Goal: Check status: Check status

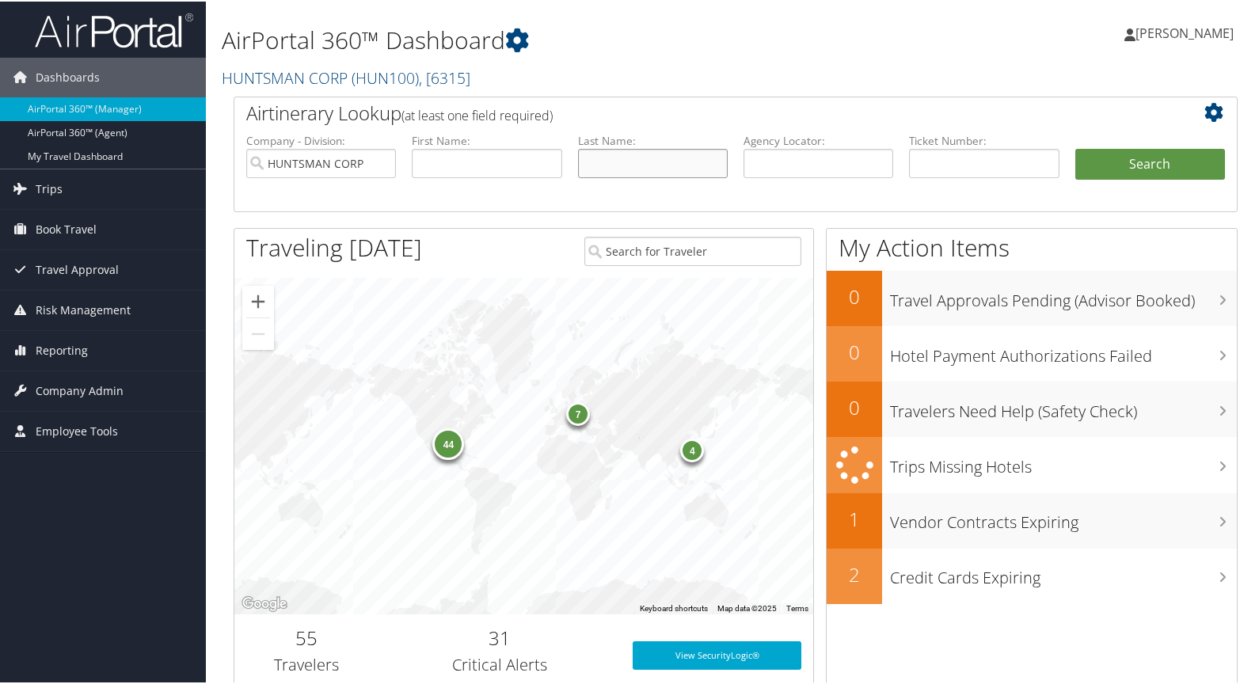
click at [605, 154] on input "text" at bounding box center [653, 161] width 150 height 29
click at [975, 158] on input "text" at bounding box center [984, 161] width 150 height 29
type input "0167142878979"
click at [1202, 161] on button "Search" at bounding box center [1150, 163] width 150 height 32
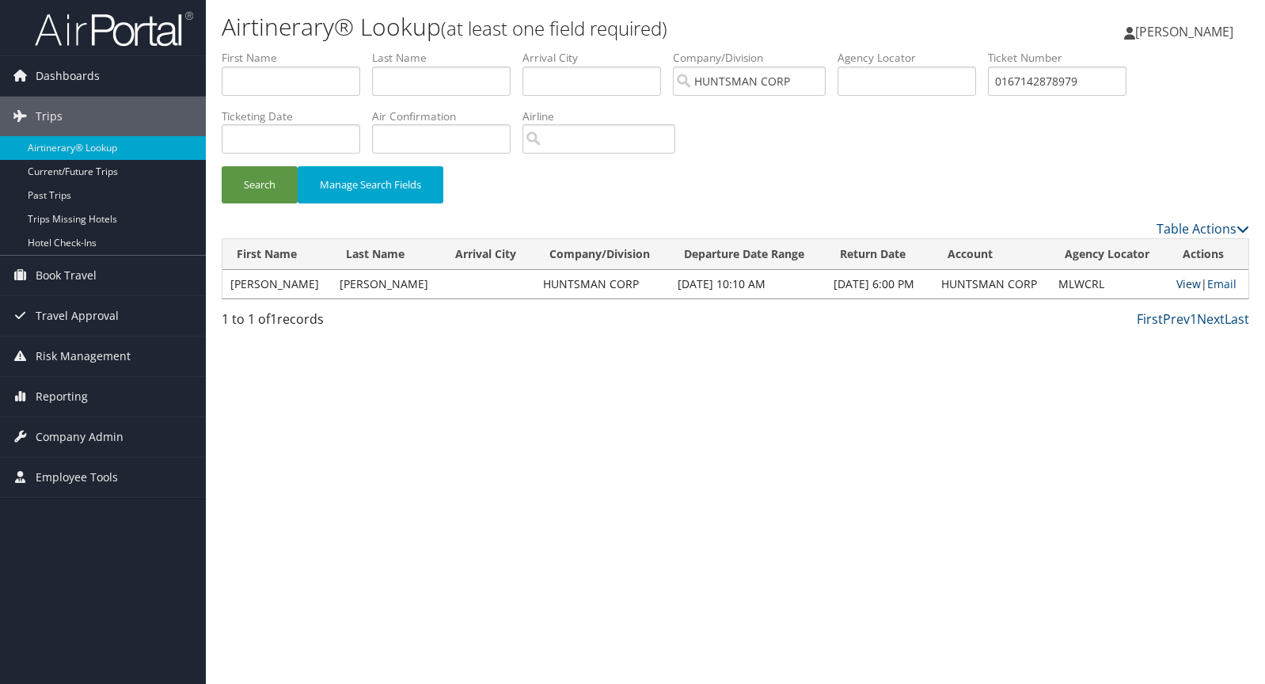
click at [1187, 281] on link "View" at bounding box center [1188, 283] width 25 height 15
drag, startPoint x: 1097, startPoint y: 82, endPoint x: 962, endPoint y: 77, distance: 135.4
click at [961, 50] on ul "First Name Last Name Departure City Arrival City Company/Division HUNTSMAN CORP…" at bounding box center [735, 50] width 1027 height 0
click at [249, 181] on button "Search" at bounding box center [260, 184] width 76 height 37
drag, startPoint x: 1097, startPoint y: 83, endPoint x: 757, endPoint y: 80, distance: 340.4
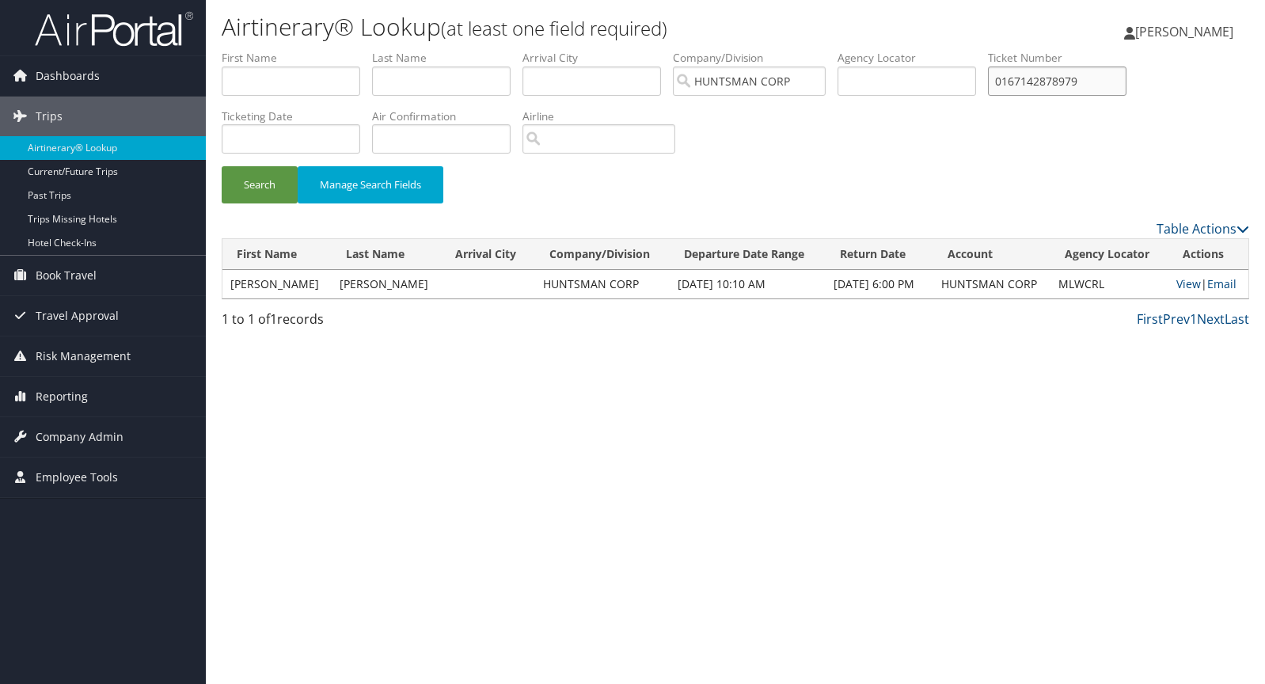
click at [757, 50] on ul "First Name Last Name Departure City Arrival City Company/Division HUNTSMAN CORP…" at bounding box center [735, 50] width 1027 height 0
type input "0167142878979"
click at [258, 186] on button "Search" at bounding box center [260, 184] width 76 height 37
click at [1177, 283] on link "View" at bounding box center [1188, 283] width 25 height 15
drag, startPoint x: 1096, startPoint y: 78, endPoint x: 937, endPoint y: 70, distance: 159.3
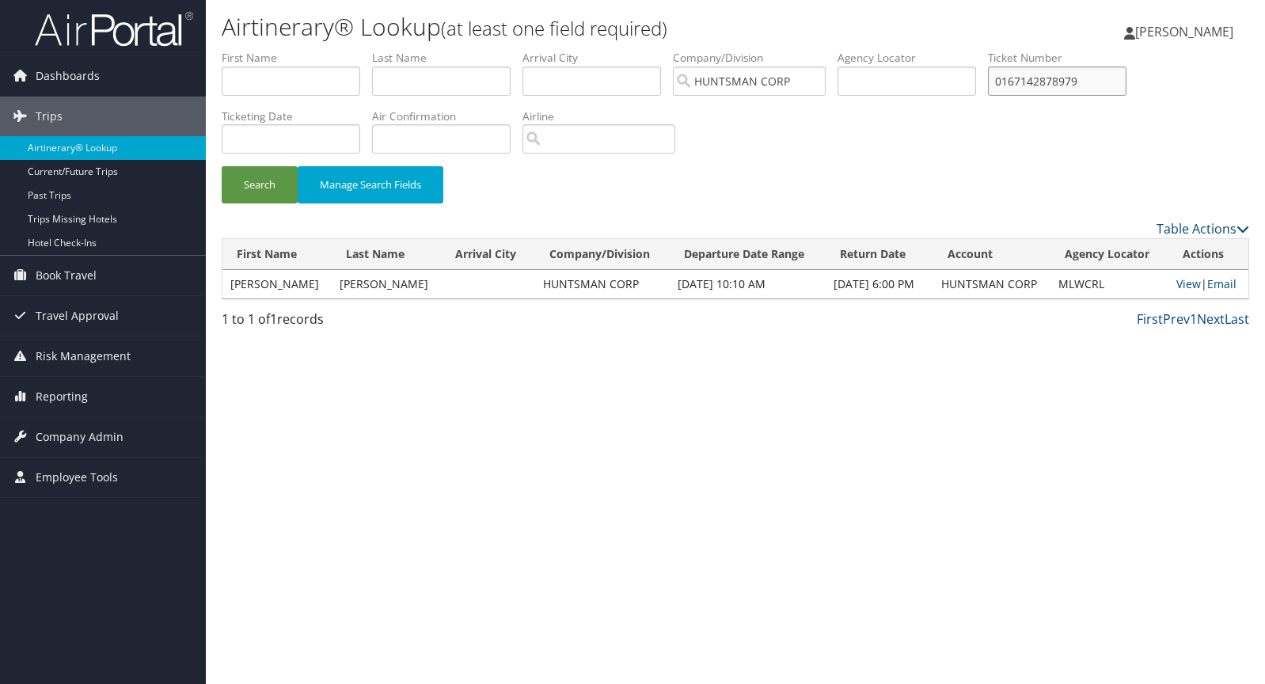
click at [937, 50] on ul "First Name Last Name Departure City Arrival City Company/Division HUNTSMAN CORP…" at bounding box center [735, 50] width 1027 height 0
click at [409, 79] on input "text" at bounding box center [441, 80] width 139 height 29
type input "carazo"
click at [262, 177] on button "Search" at bounding box center [260, 184] width 76 height 37
click at [1180, 285] on link "View" at bounding box center [1188, 283] width 25 height 15
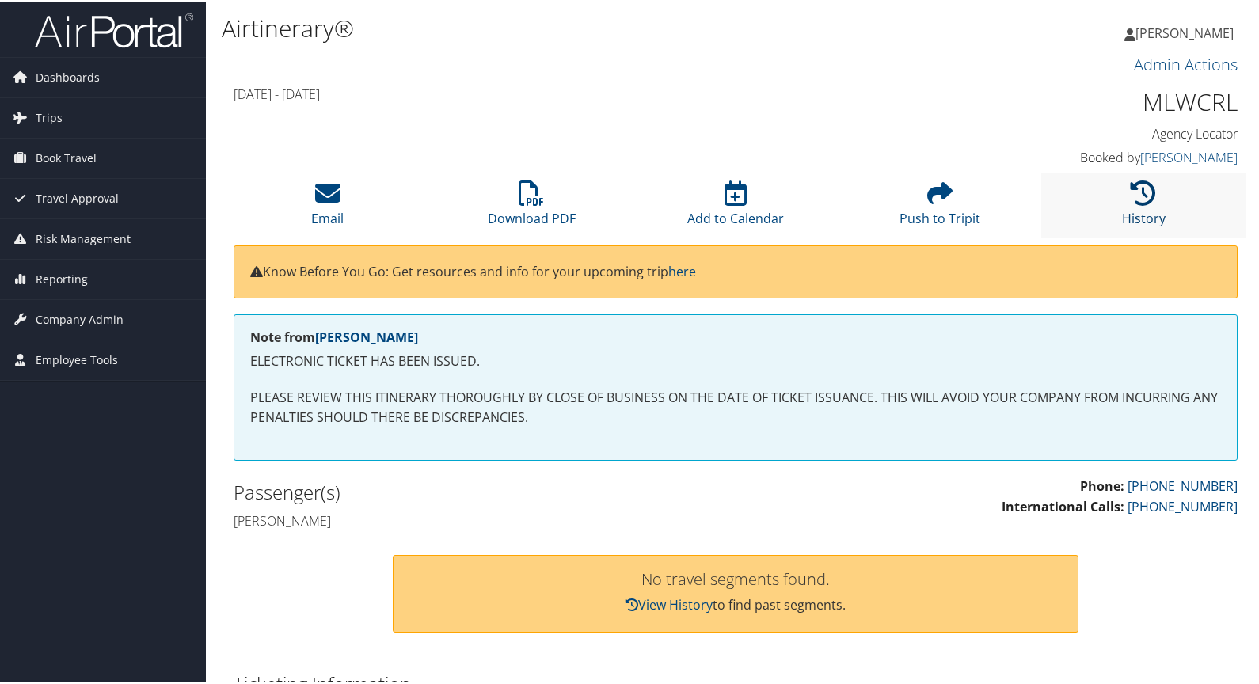
click at [1140, 192] on icon at bounding box center [1142, 191] width 25 height 25
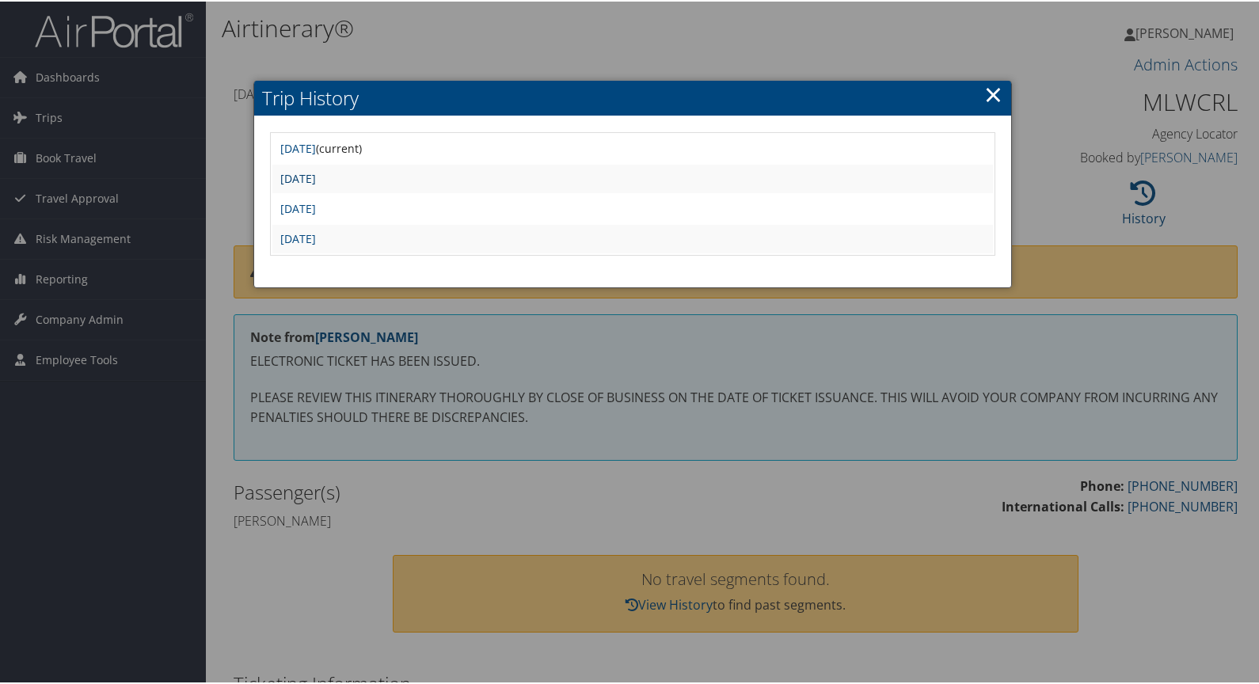
click at [316, 180] on link "Fri Aug 23 15:31:02 MDT 2024" at bounding box center [298, 176] width 36 height 15
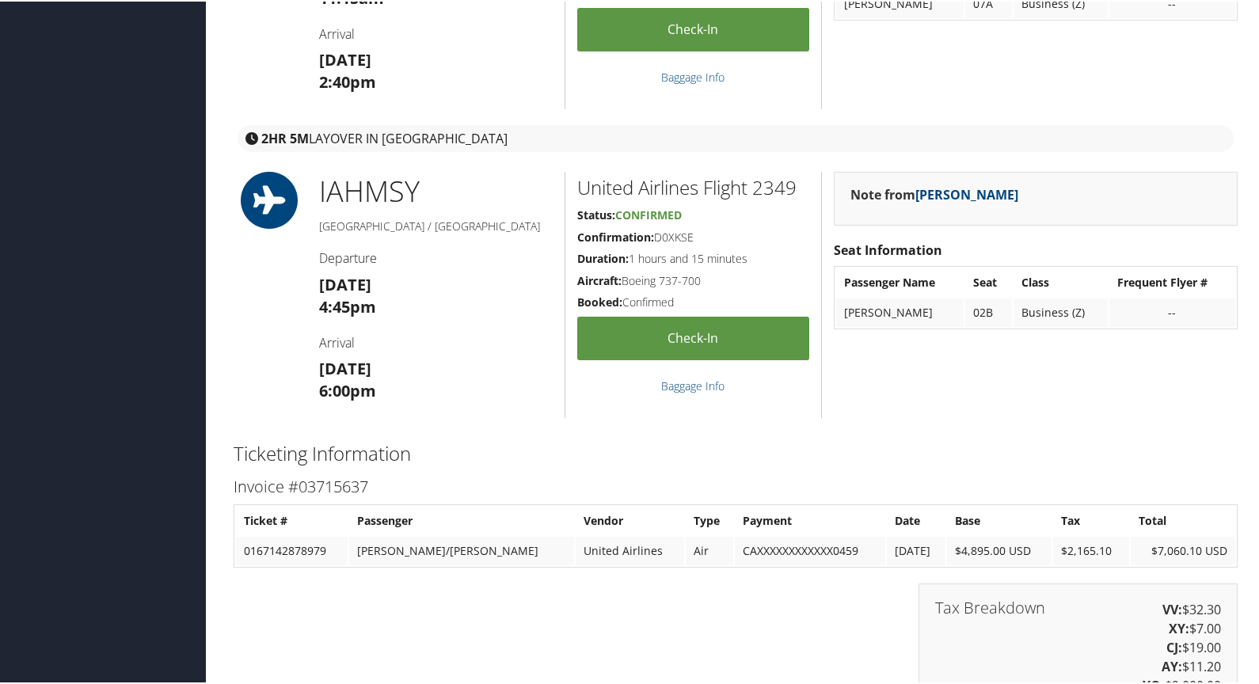
scroll to position [2058, 0]
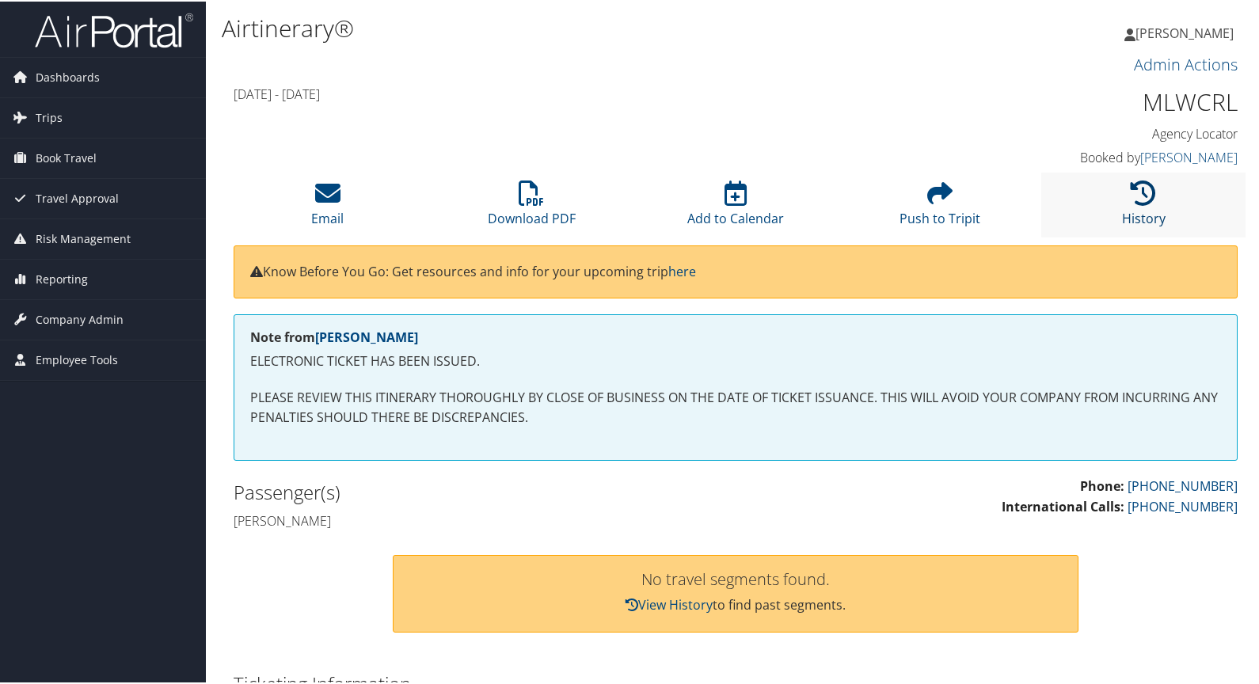
click at [1131, 197] on icon at bounding box center [1142, 191] width 25 height 25
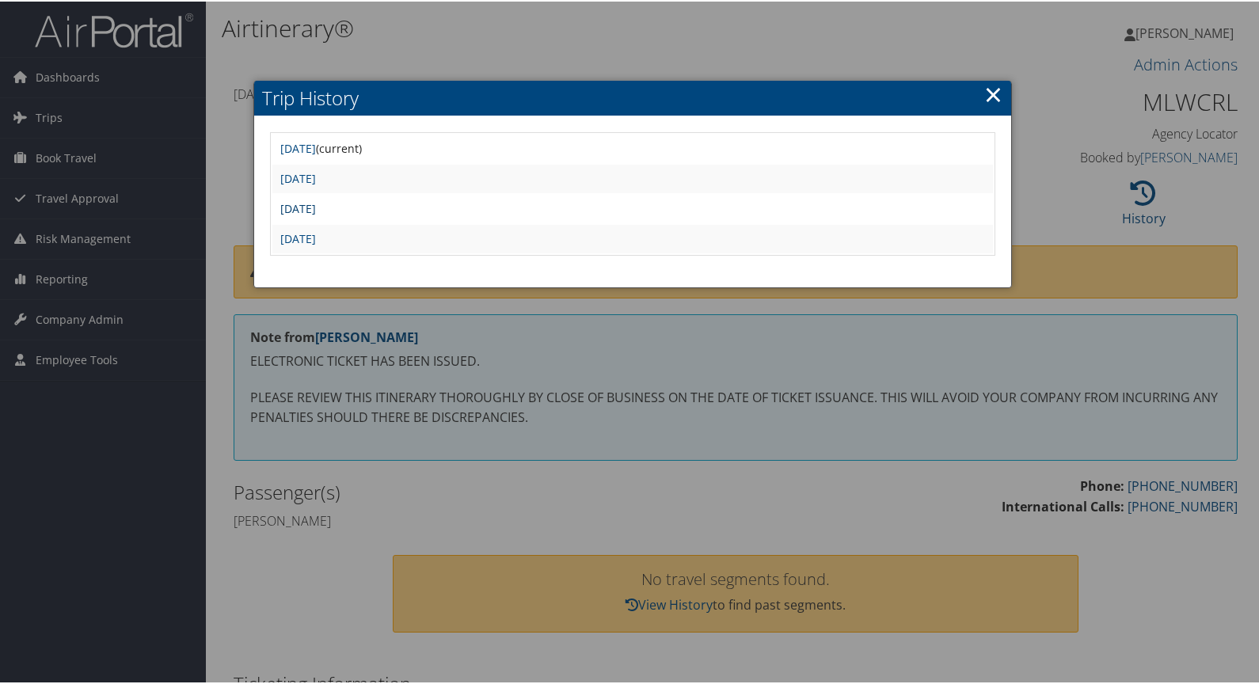
click at [316, 206] on link "Fri Aug 23 15:16:24 MDT 2024" at bounding box center [298, 206] width 36 height 15
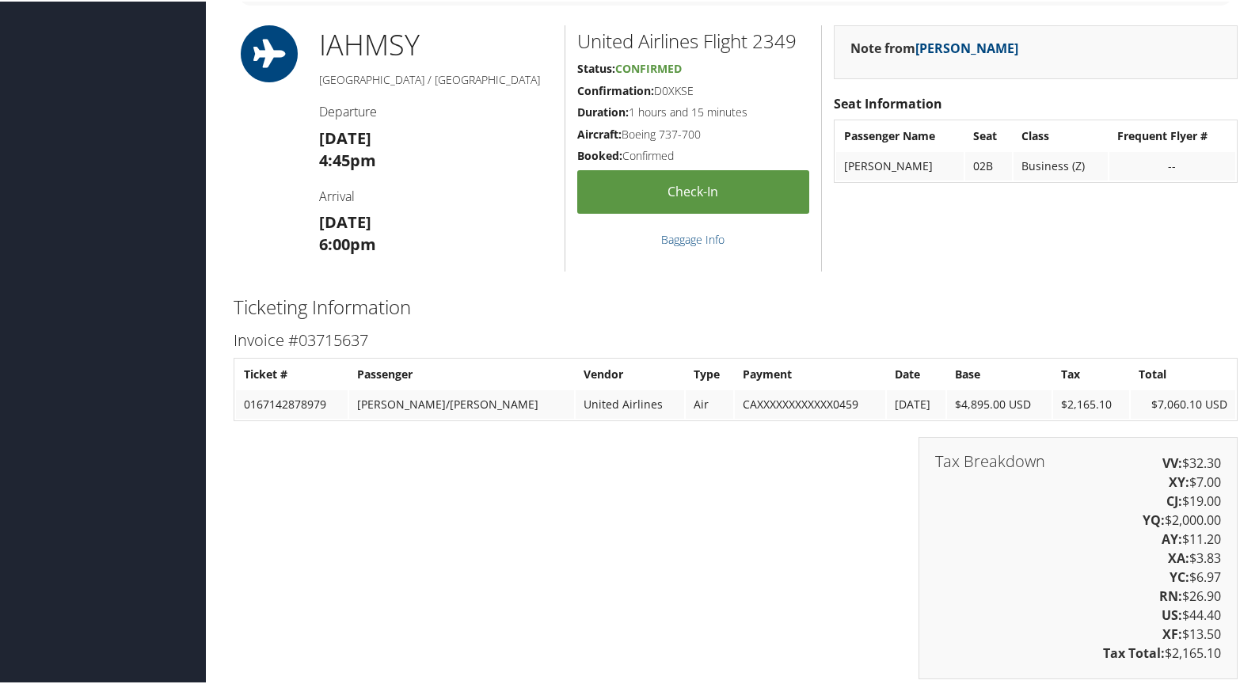
scroll to position [1713, 0]
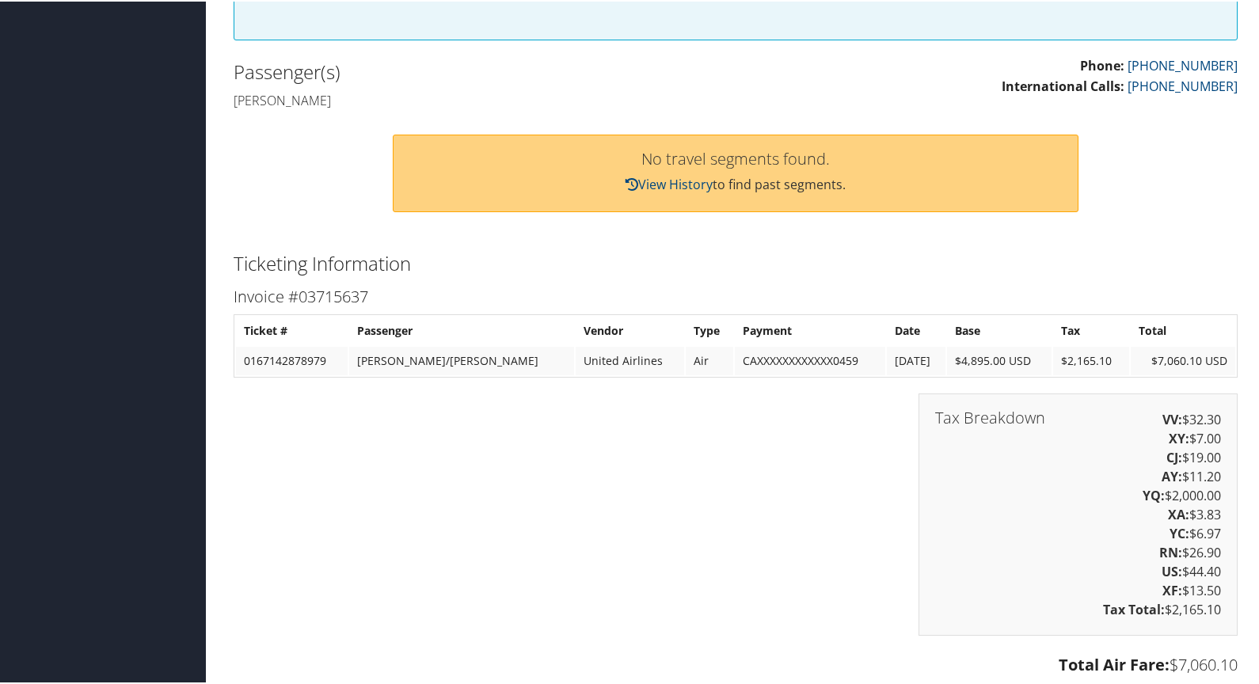
scroll to position [712, 0]
